Goal: Check status: Check status

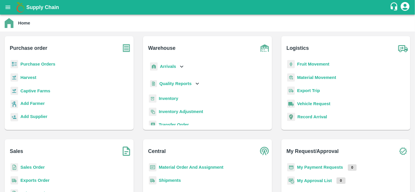
click at [37, 65] on b "Purchase Orders" at bounding box center [37, 64] width 35 height 5
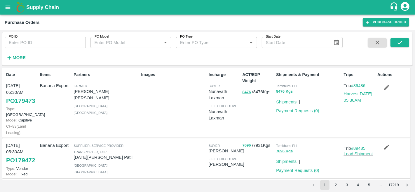
click at [16, 55] on strong "More" at bounding box center [19, 57] width 13 height 5
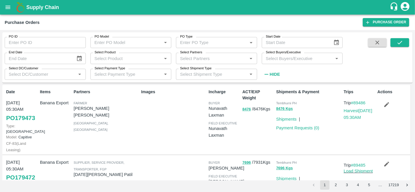
click at [278, 57] on input "Select Buyers/Executive" at bounding box center [298, 59] width 68 height 8
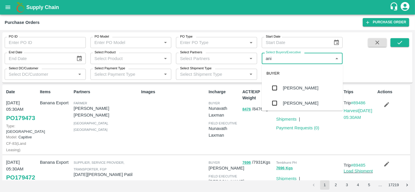
type input "anil"
click at [285, 89] on div "[PERSON_NAME]" at bounding box center [301, 88] width 36 height 6
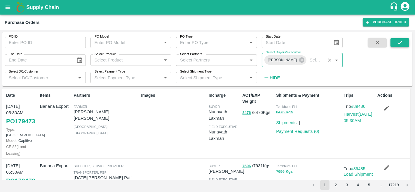
click at [403, 42] on icon "submit" at bounding box center [400, 42] width 6 height 6
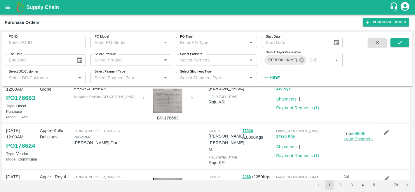
scroll to position [316, 0]
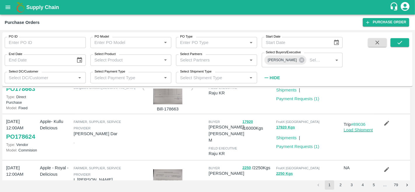
click at [356, 128] on link "Load Shipment" at bounding box center [358, 130] width 29 height 5
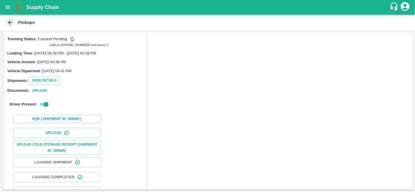
scroll to position [49, 0]
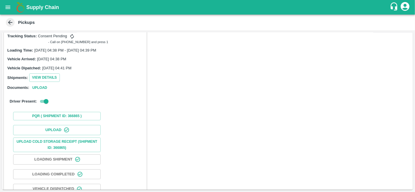
click at [10, 22] on icon at bounding box center [10, 22] width 4 height 4
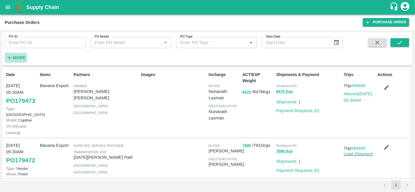
click at [19, 57] on strong "More" at bounding box center [19, 57] width 13 height 5
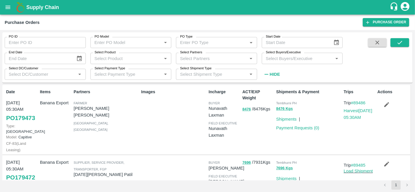
click at [283, 60] on input "Select Buyers/Executive" at bounding box center [298, 59] width 68 height 8
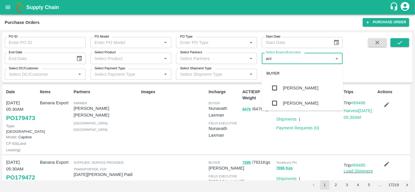
type input "anil"
click at [294, 85] on div "[PERSON_NAME]" at bounding box center [301, 88] width 36 height 6
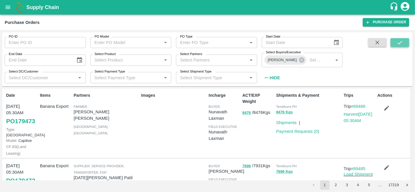
click at [397, 41] on icon "submit" at bounding box center [400, 42] width 6 height 6
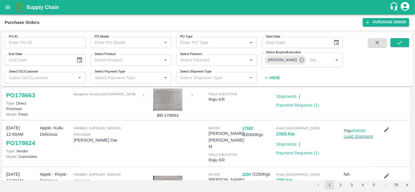
scroll to position [309, 0]
click at [356, 135] on link "Load Shipment" at bounding box center [358, 137] width 29 height 5
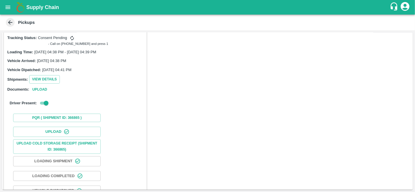
scroll to position [74, 0]
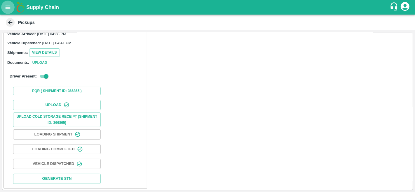
click at [9, 7] on icon "open drawer" at bounding box center [8, 7] width 5 height 3
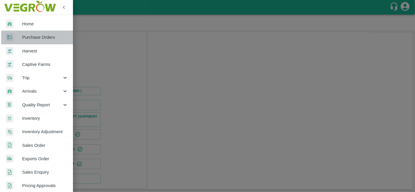
click at [38, 36] on span "Purchase Orders" at bounding box center [45, 37] width 46 height 6
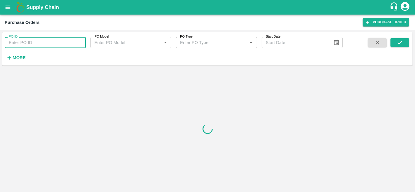
click at [36, 39] on input "PO ID" at bounding box center [45, 42] width 81 height 11
paste input "178624"
type input "178624"
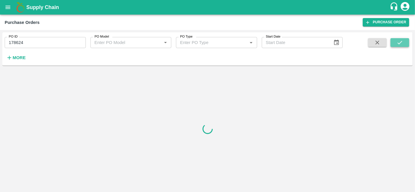
click at [400, 44] on icon "submit" at bounding box center [400, 42] width 6 height 6
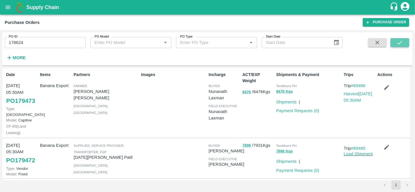
click at [397, 42] on icon "submit" at bounding box center [400, 42] width 6 height 6
